Goal: Find contact information: Find contact information

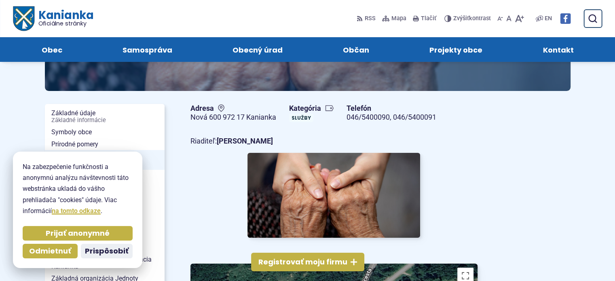
scroll to position [81, 0]
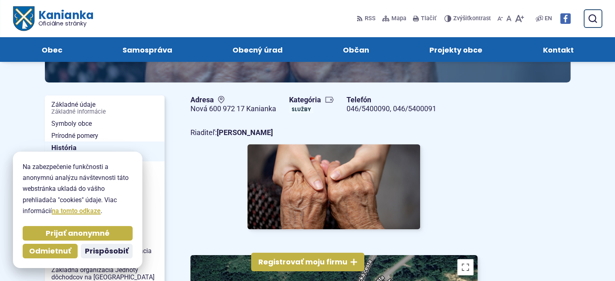
scroll to position [0, 0]
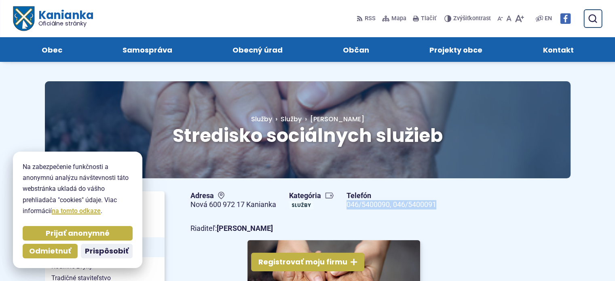
drag, startPoint x: 344, startPoint y: 206, endPoint x: 440, endPoint y: 204, distance: 95.9
click at [440, 204] on div "Adresa Nová 600 972 17 Kanianka Kategória Služby Telefón 046/5400090, 046/54000…" at bounding box center [334, 200] width 300 height 25
click at [446, 204] on div "Adresa Nová 600 972 17 Kanianka Kategória Služby Telefón 046/5400090, 046/54000…" at bounding box center [334, 200] width 300 height 25
drag, startPoint x: 445, startPoint y: 203, endPoint x: 348, endPoint y: 204, distance: 97.1
click at [348, 204] on div "Adresa Nová 600 972 17 Kanianka Kategória Služby Telefón 046/5400090, 046/54000…" at bounding box center [334, 200] width 300 height 25
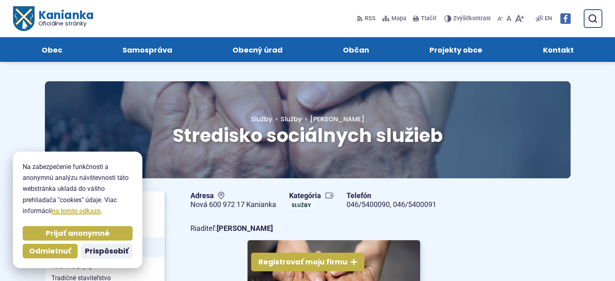
click at [61, 253] on span "Odmietnuť" at bounding box center [50, 251] width 42 height 9
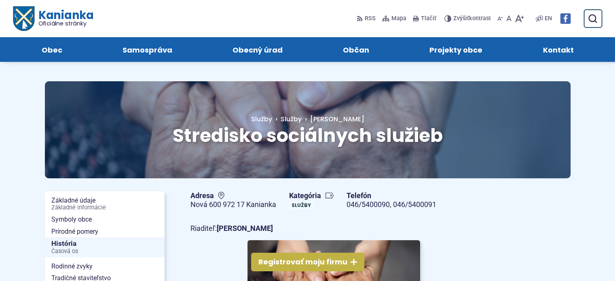
click at [205, 196] on span "Adresa" at bounding box center [233, 195] width 86 height 9
click at [224, 230] on strong "[PERSON_NAME]" at bounding box center [245, 228] width 56 height 8
